Goal: Book appointment/travel/reservation

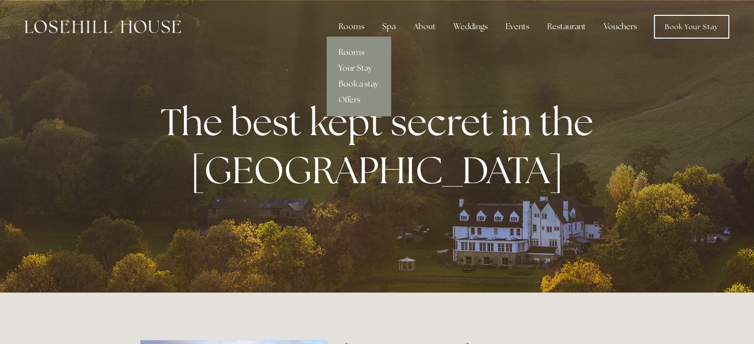
click at [357, 47] on link "Rooms" at bounding box center [359, 53] width 64 height 16
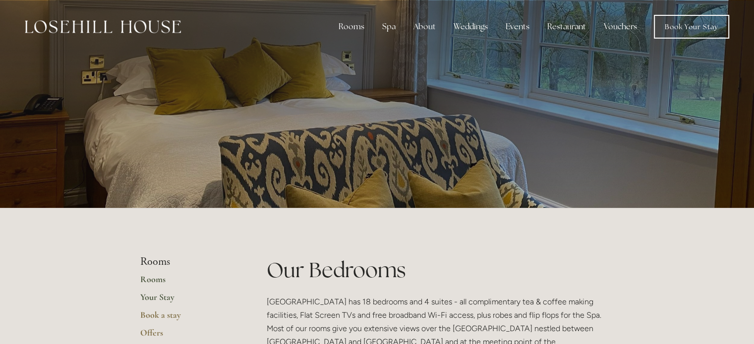
click at [155, 294] on link "Your Stay" at bounding box center [187, 301] width 95 height 18
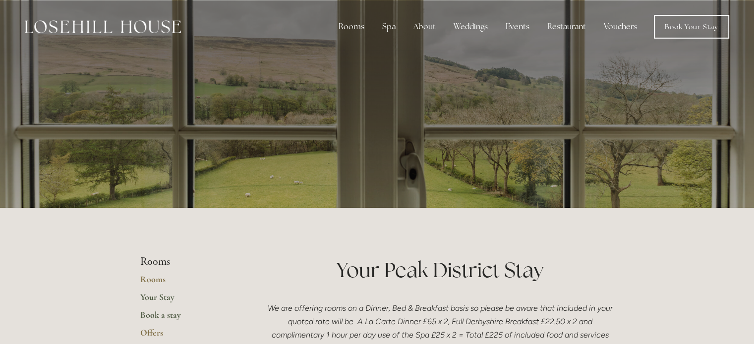
click at [167, 320] on link "Book a stay" at bounding box center [187, 319] width 95 height 18
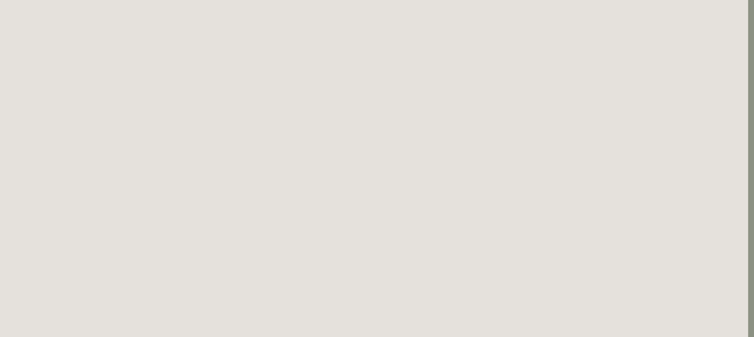
scroll to position [325, 6]
